Goal: Find specific page/section: Find specific page/section

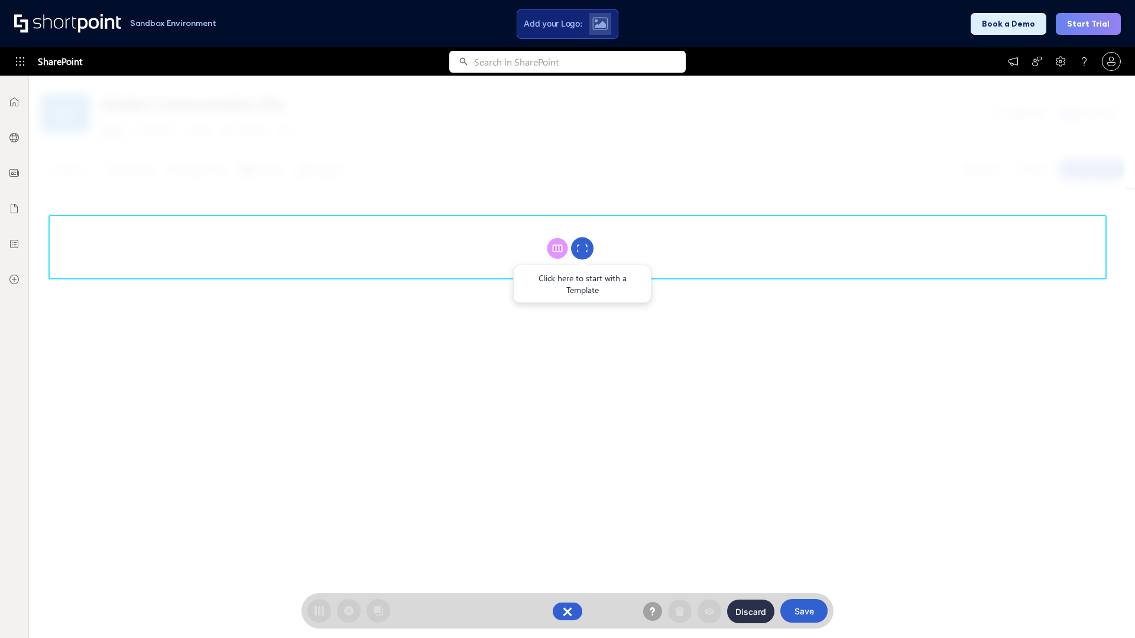
click at [582, 248] on circle at bounding box center [582, 249] width 22 height 22
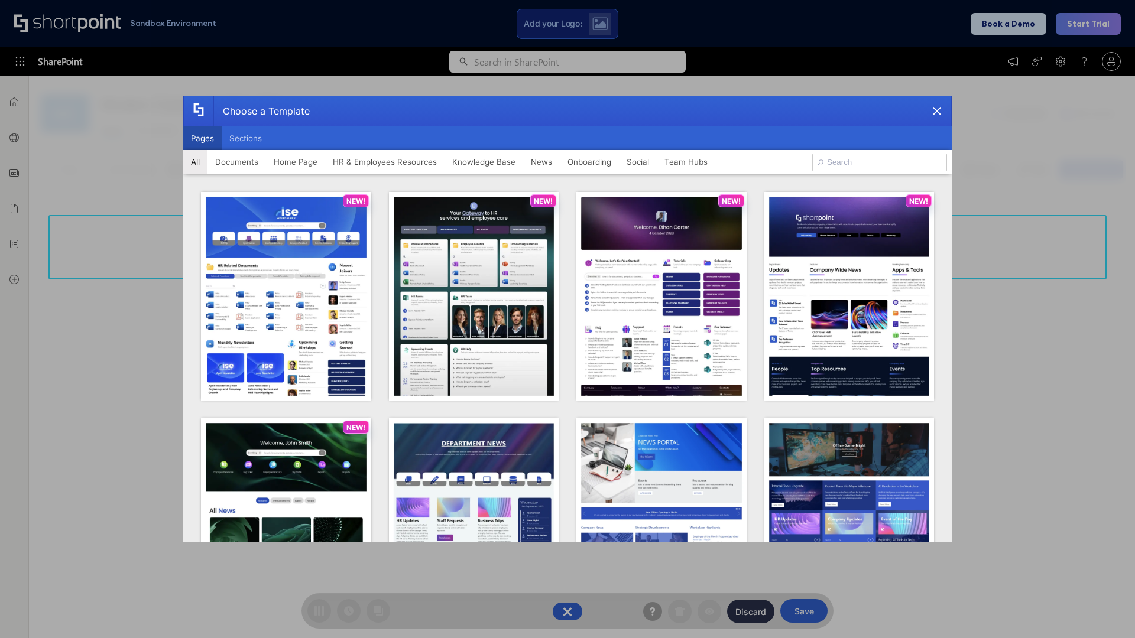
click at [202, 138] on button "Pages" at bounding box center [202, 139] width 38 height 24
type input "Intranet Layout 3"
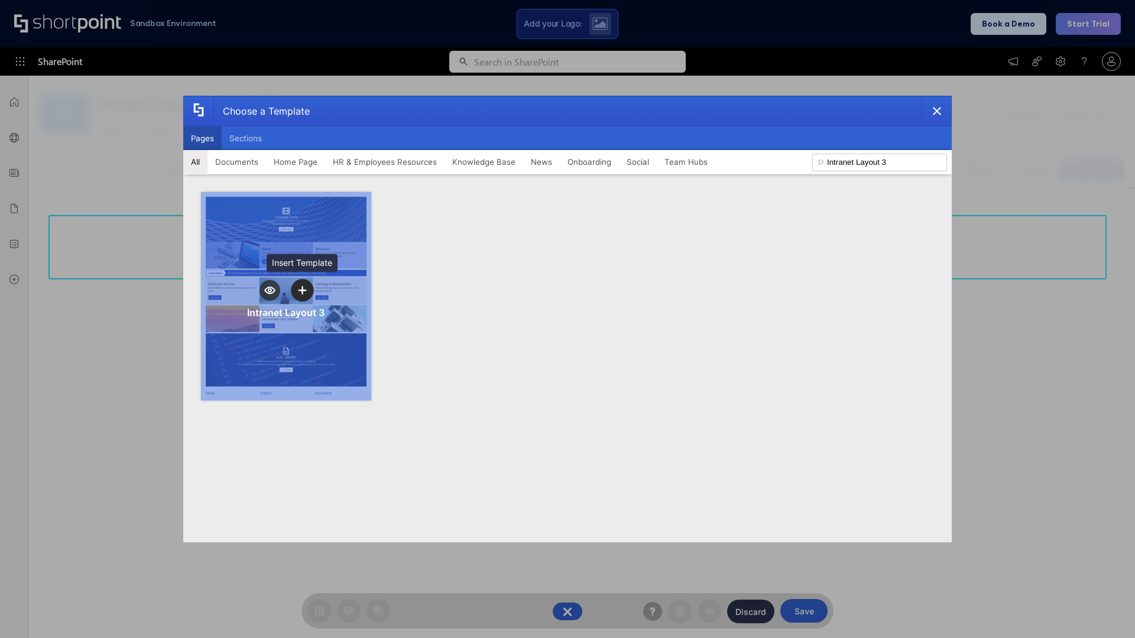
click at [302, 290] on icon "template selector" at bounding box center [302, 290] width 8 height 8
